Goal: Information Seeking & Learning: Learn about a topic

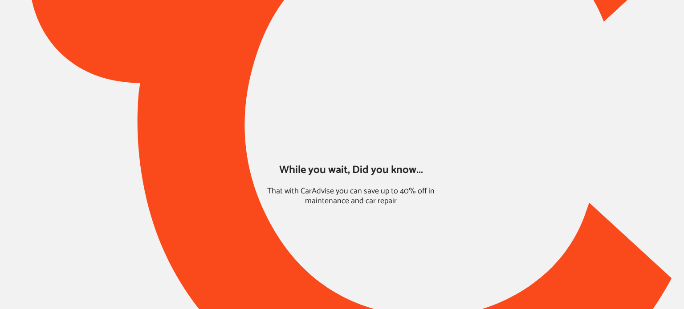
type input "*****"
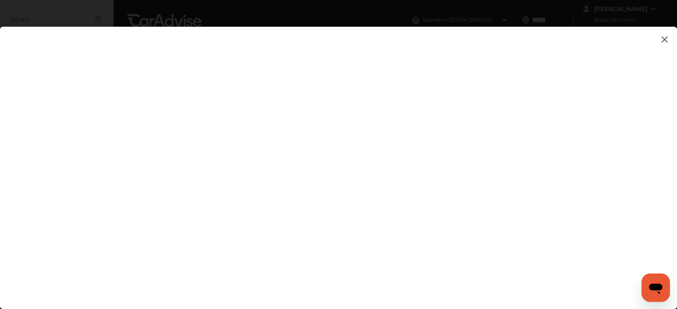
click at [355, 159] on flutter-view at bounding box center [338, 159] width 677 height 265
click at [405, 188] on flutter-view at bounding box center [338, 159] width 677 height 265
click at [405, 175] on flutter-view at bounding box center [338, 159] width 677 height 265
click at [582, 168] on flutter-view at bounding box center [338, 159] width 677 height 265
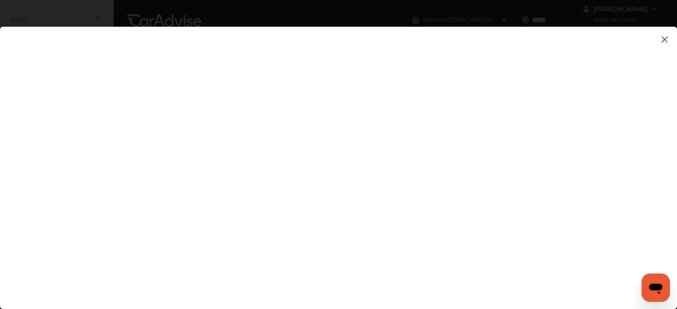
click at [582, 113] on flutter-view at bounding box center [338, 159] width 677 height 265
click at [436, 84] on flutter-view at bounding box center [338, 159] width 677 height 265
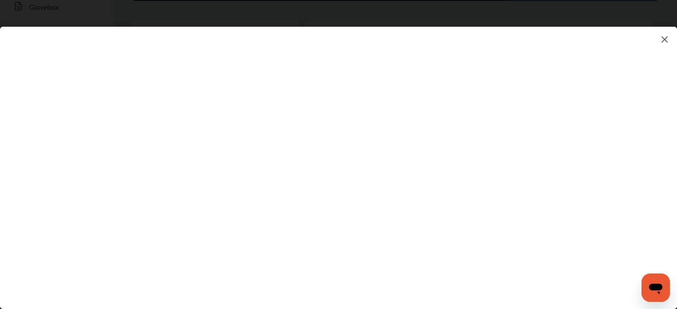
scroll to position [176, 0]
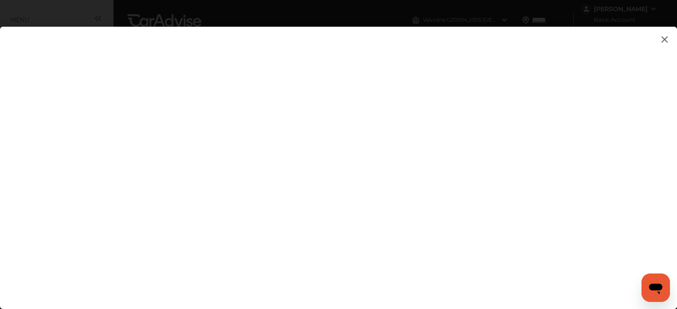
scroll to position [12, 0]
click at [664, 41] on img at bounding box center [665, 39] width 11 height 11
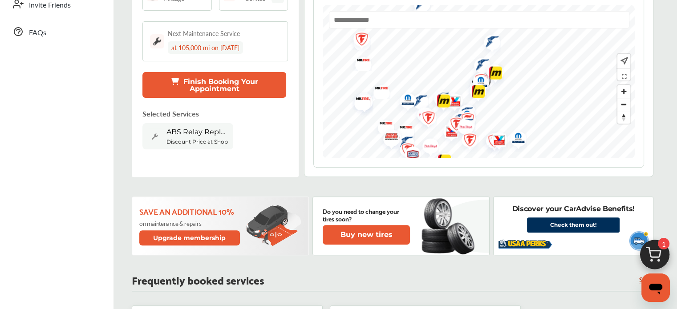
scroll to position [261, 0]
click at [236, 126] on div "ABS Relay Replacement Discount Price at Shop" at bounding box center [210, 136] width 135 height 26
click at [212, 129] on span "ABS Relay Replacement" at bounding box center [198, 131] width 62 height 8
click at [652, 254] on img at bounding box center [655, 257] width 43 height 43
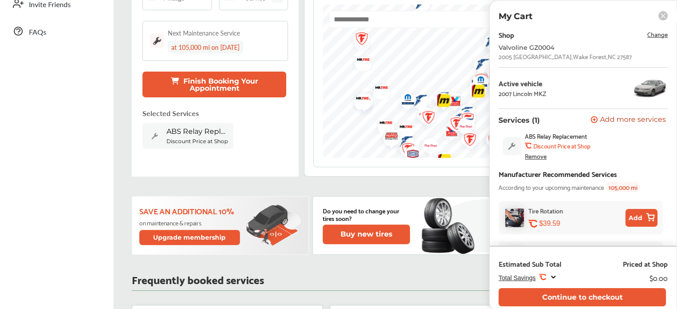
click at [527, 156] on div "Remove" at bounding box center [536, 156] width 22 height 7
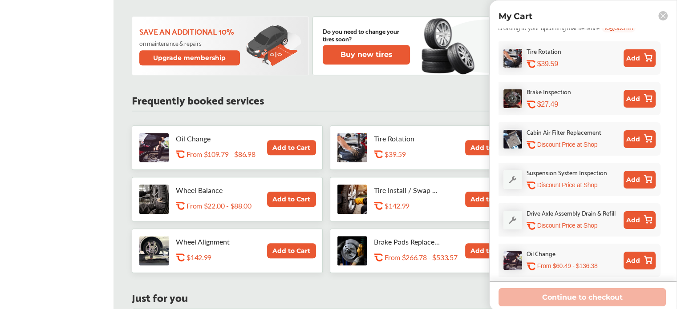
scroll to position [442, 0]
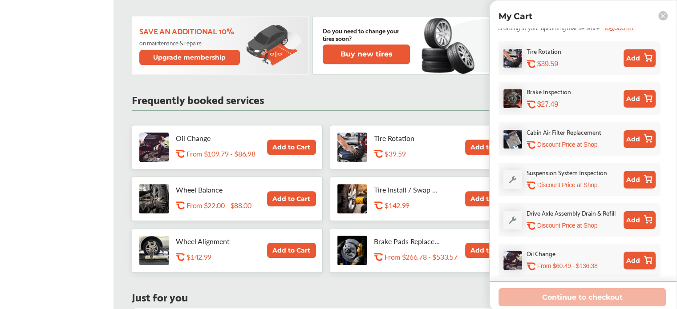
click at [661, 14] on rect at bounding box center [663, 15] width 9 height 9
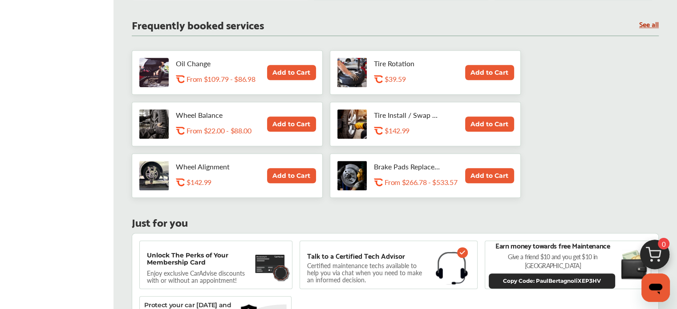
scroll to position [518, 0]
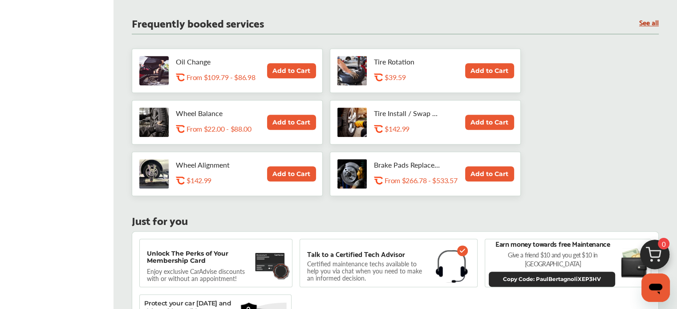
click at [146, 175] on img at bounding box center [153, 173] width 29 height 29
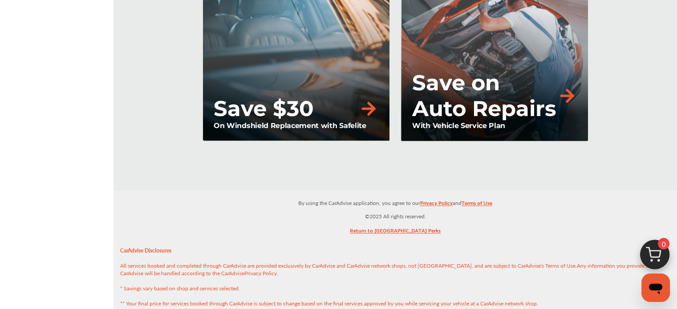
scroll to position [1345, 0]
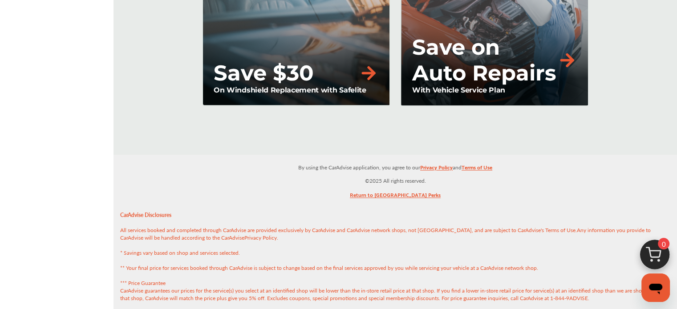
click at [498, 71] on p "Save on Auto Repairs" at bounding box center [484, 60] width 145 height 52
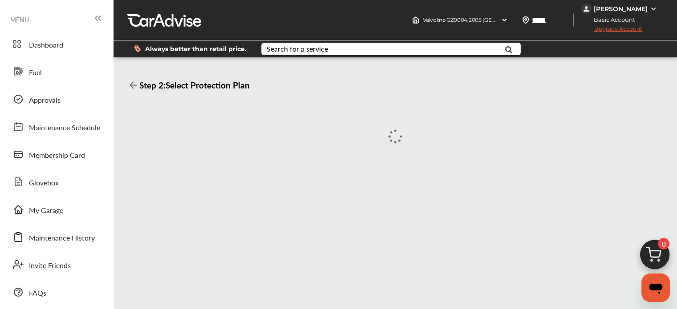
click at [498, 71] on div "Step 2 : Select Protection Plan" at bounding box center [395, 200] width 550 height 273
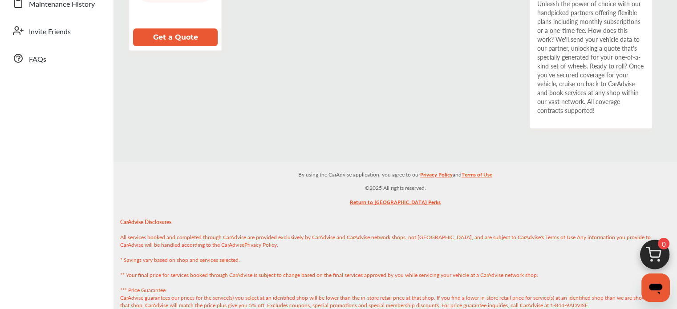
scroll to position [235, 0]
click at [583, 71] on div "Unleash the power of choice with our handpicked partners offering flexible plan…" at bounding box center [591, 57] width 107 height 116
click at [194, 38] on button "Get a Quote" at bounding box center [175, 37] width 85 height 18
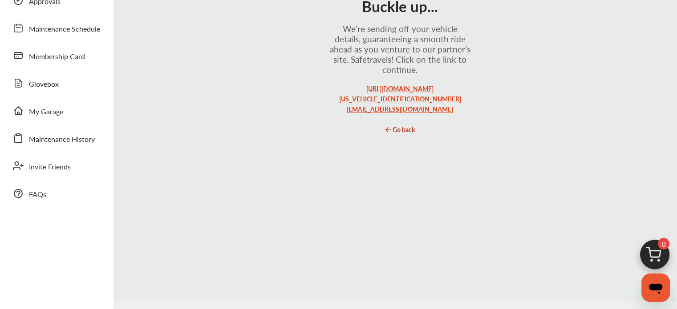
scroll to position [100, 0]
click at [388, 107] on link "https://quote.vzzbee.com/?assetType=vehicle&lineOfBusiness=personal&isRideshare…" at bounding box center [400, 97] width 122 height 29
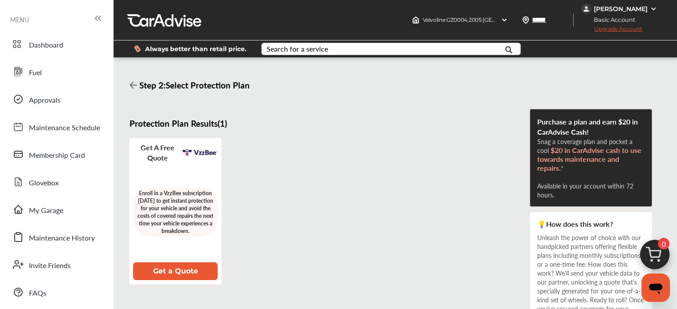
click at [299, 50] on div "Search for a service" at bounding box center [297, 48] width 61 height 7
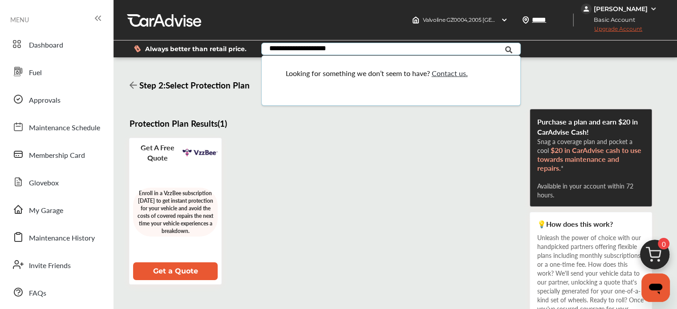
click at [304, 46] on input "**********" at bounding box center [383, 50] width 242 height 14
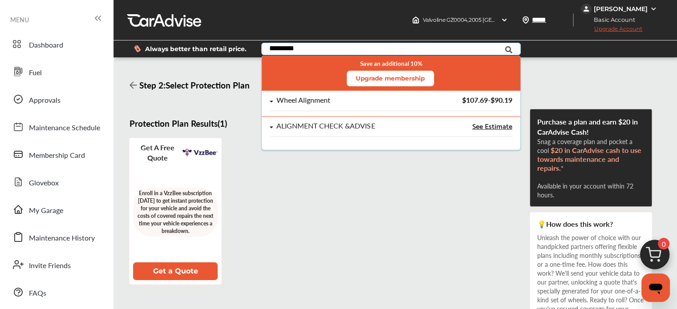
type input "*********"
click at [306, 101] on div "Wheel Alignment" at bounding box center [304, 101] width 54 height 8
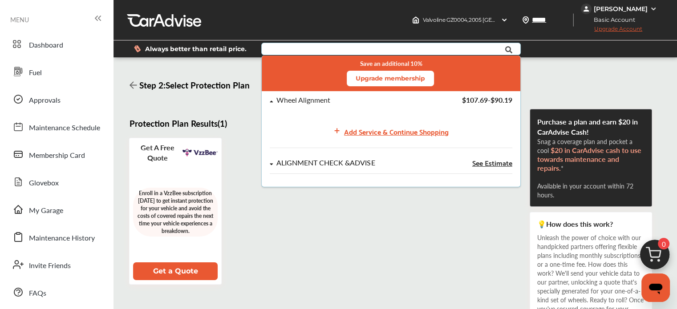
click at [492, 161] on span "See Estimate" at bounding box center [492, 162] width 40 height 7
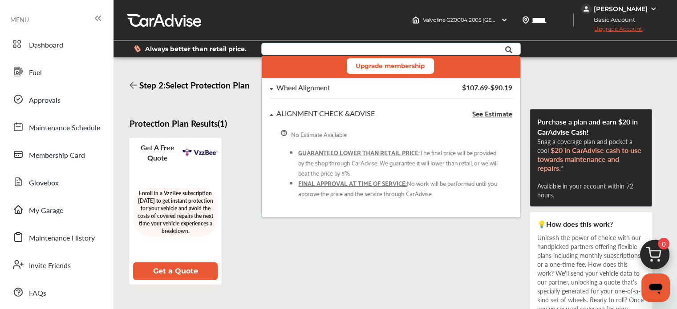
scroll to position [13, 0]
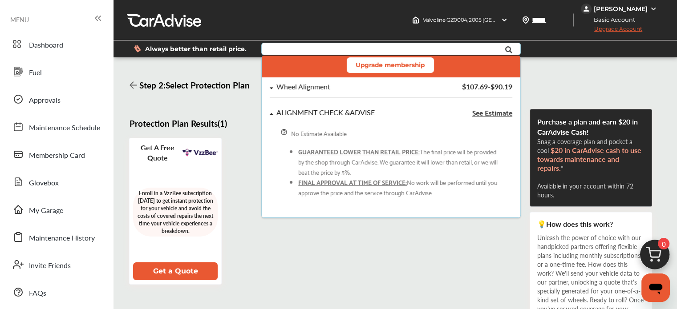
click at [480, 109] on span "See Estimate" at bounding box center [492, 112] width 40 height 7
click at [481, 114] on span "See Estimate" at bounding box center [492, 112] width 40 height 7
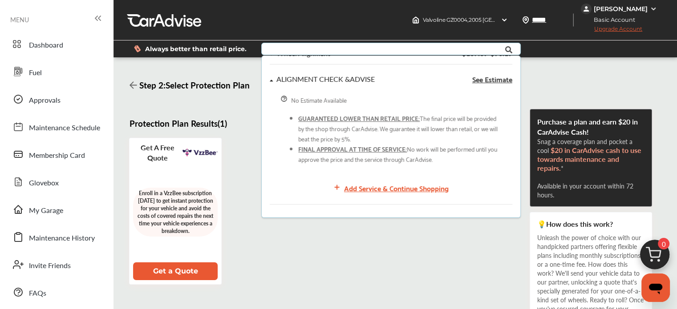
scroll to position [0, 0]
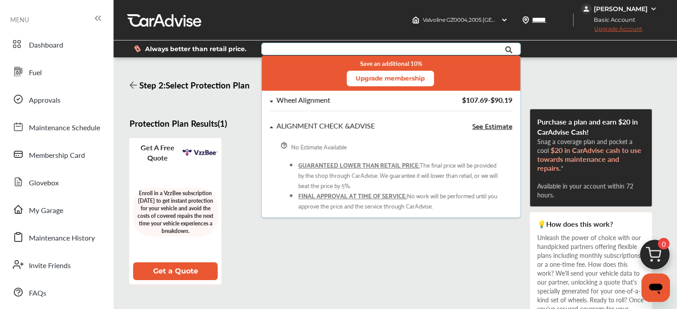
click at [468, 102] on span "$107.69 - $90.19" at bounding box center [487, 100] width 50 height 10
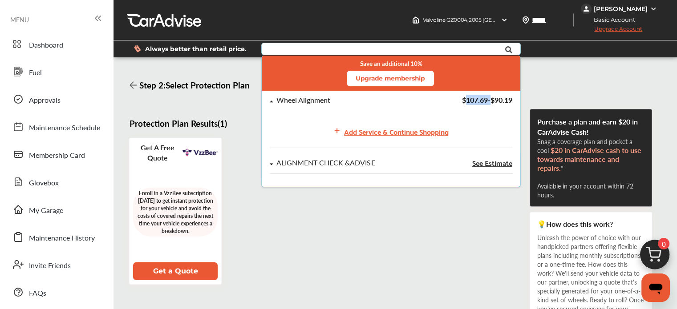
click at [468, 102] on span "$107.69 - $90.19" at bounding box center [487, 100] width 50 height 10
click at [492, 163] on span "See Estimate" at bounding box center [492, 162] width 40 height 7
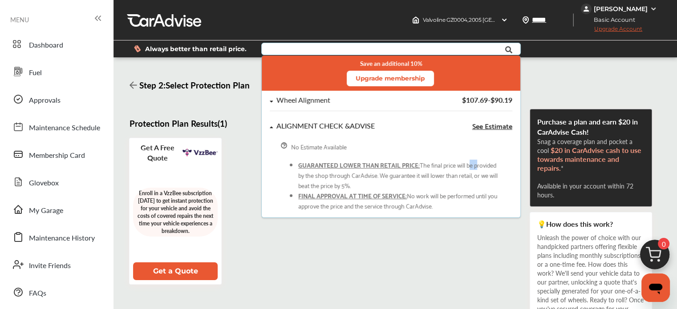
click at [492, 163] on li "GUARANTEED LOWER THAN RETAIL PRICE: The final price will be provided by the sho…" at bounding box center [399, 175] width 203 height 31
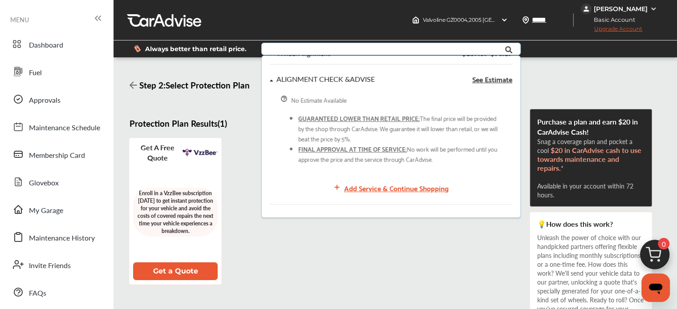
scroll to position [49, 0]
click at [232, 254] on div "Get a Free Quote Enroll in a VzzBee subscription today to get instant protectio…" at bounding box center [328, 211] width 403 height 147
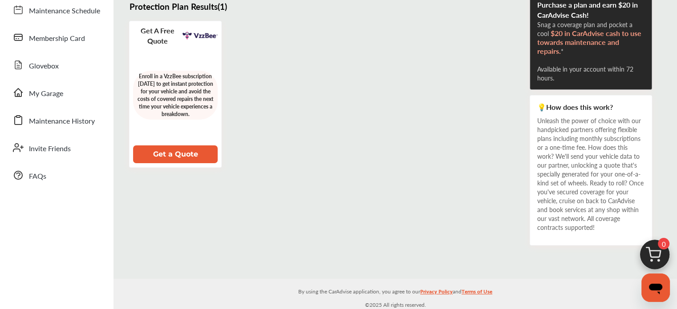
scroll to position [117, 0]
